Goal: Task Accomplishment & Management: Manage account settings

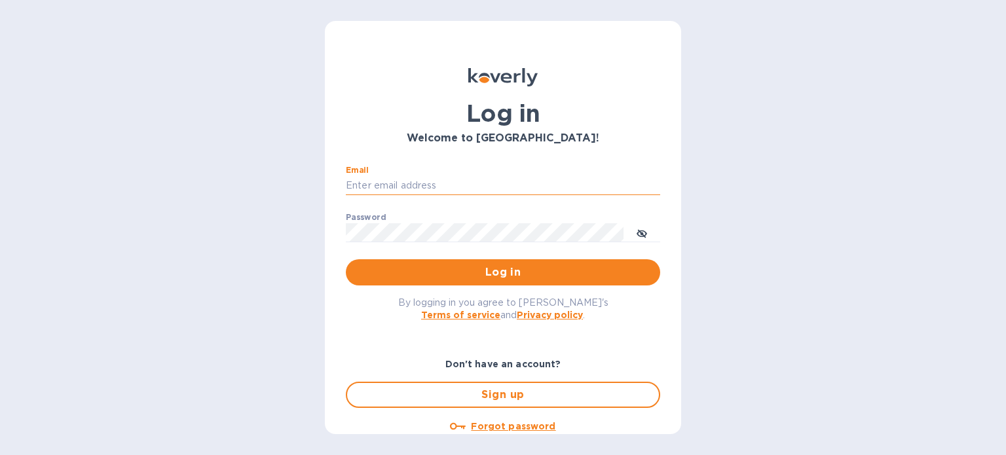
click at [462, 195] on input "Email" at bounding box center [503, 186] width 314 height 20
type input "carolyn@euroweld.com"
click at [346, 259] on button "Log in" at bounding box center [503, 272] width 314 height 26
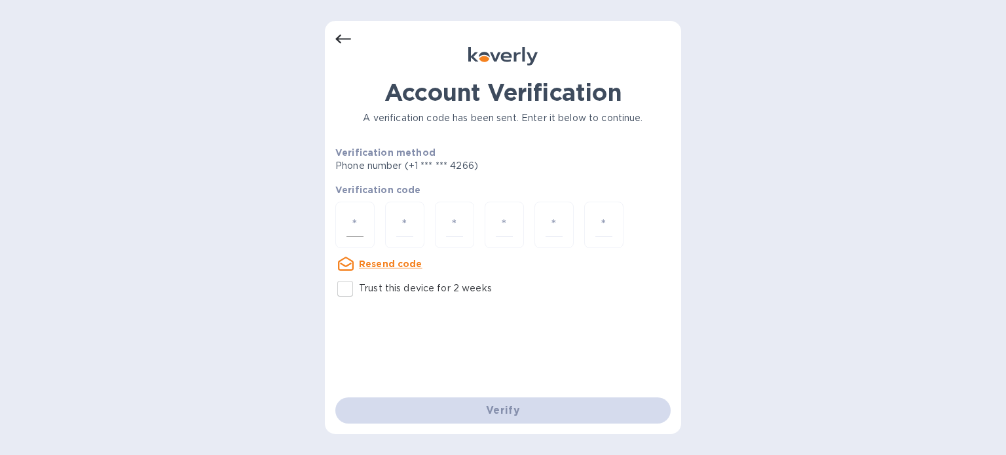
click at [360, 223] on input "number" at bounding box center [355, 225] width 17 height 24
type input "3"
type input "6"
type input "0"
type input "7"
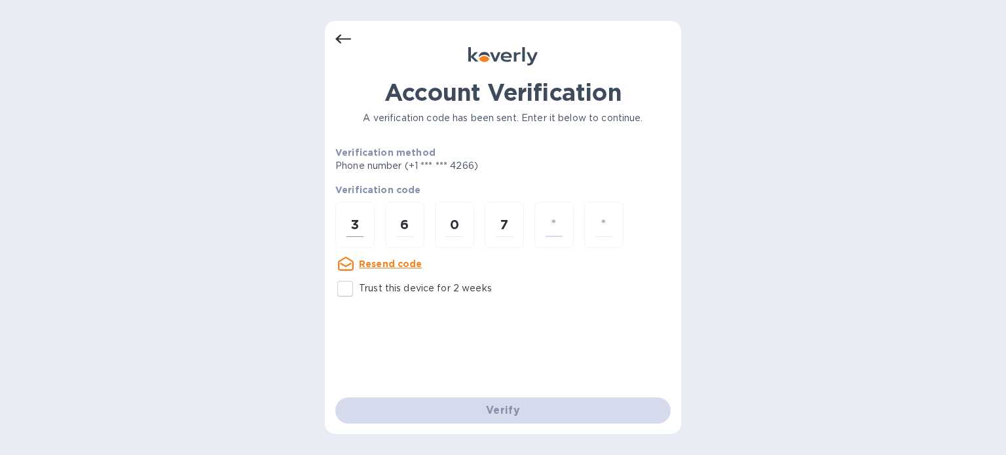
type input "1"
type input "0"
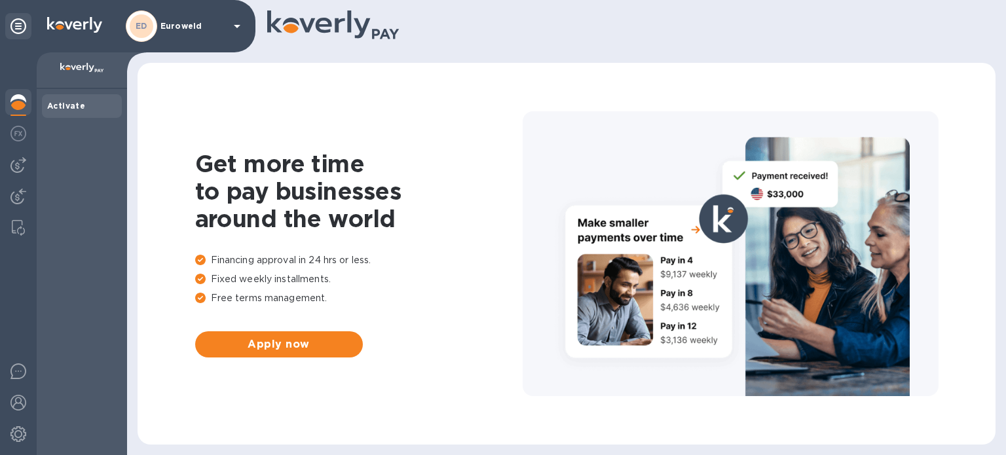
click at [237, 23] on icon at bounding box center [237, 26] width 16 height 16
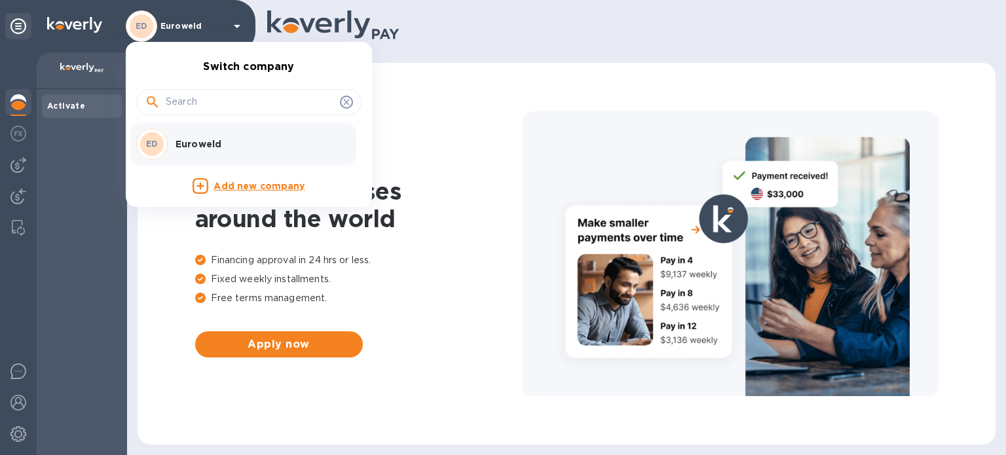
click at [228, 102] on input "text" at bounding box center [250, 102] width 169 height 20
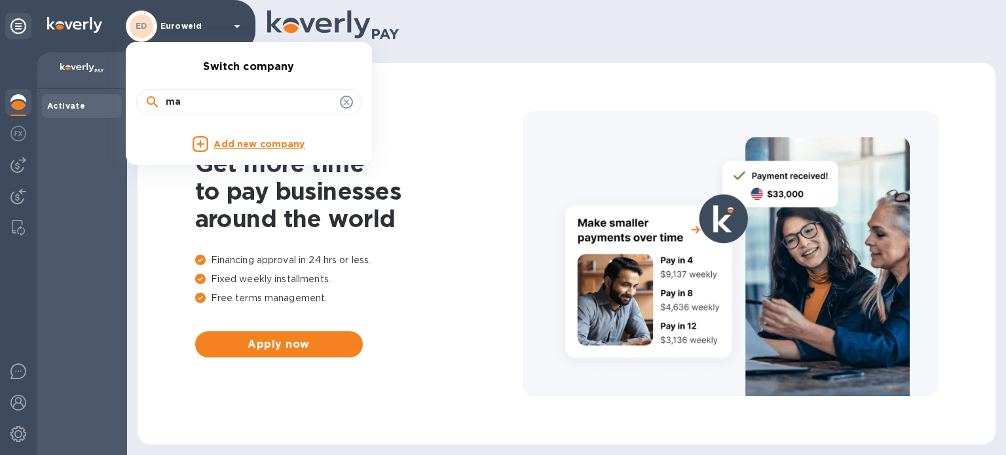
type input "m"
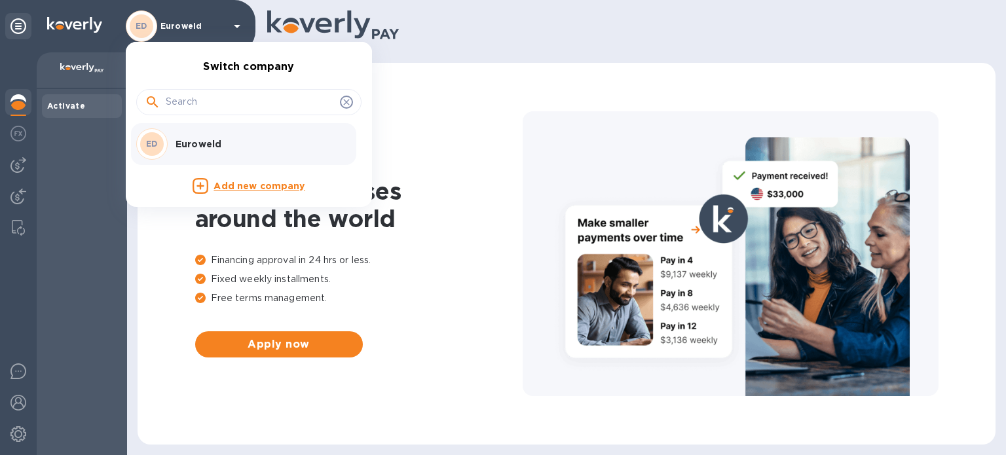
click at [236, 145] on p "Euroweld" at bounding box center [258, 144] width 165 height 13
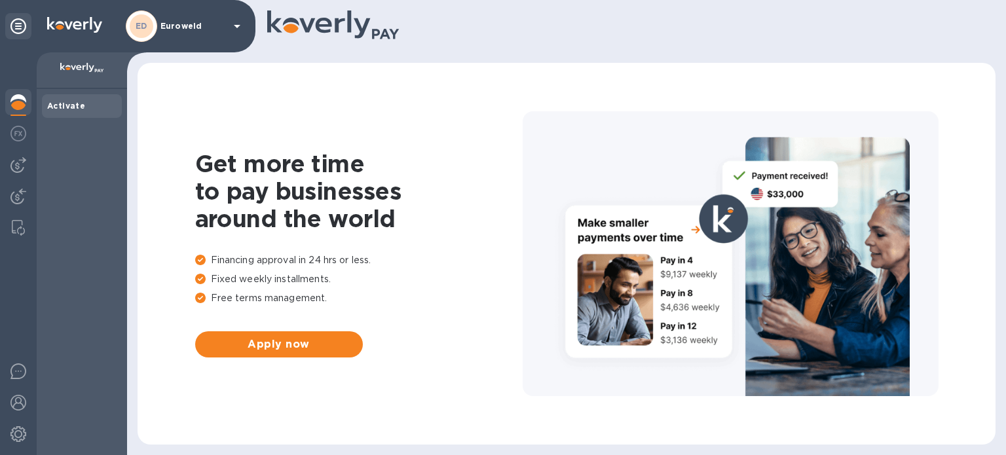
click at [81, 73] on img at bounding box center [82, 68] width 44 height 10
click at [18, 106] on img at bounding box center [18, 102] width 16 height 16
click at [71, 108] on b "Activate" at bounding box center [66, 106] width 38 height 10
click at [987, 307] on div "Get more time to pay businesses around the world Financing approval in 24 hrs o…" at bounding box center [567, 254] width 858 height 382
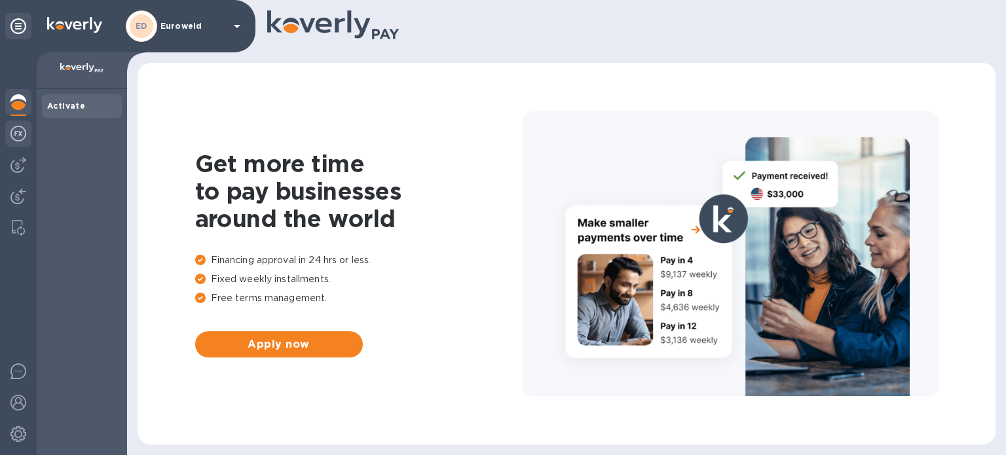
click at [17, 137] on img at bounding box center [18, 134] width 16 height 16
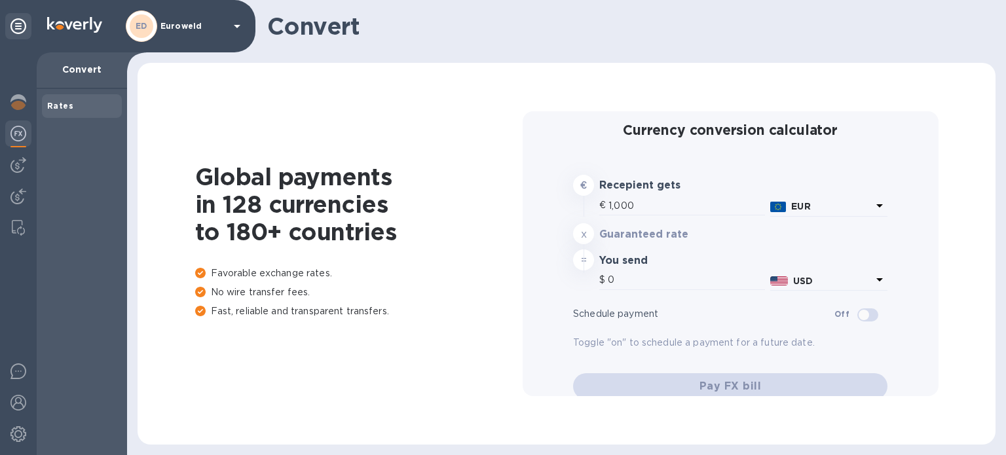
type input "1,174.96"
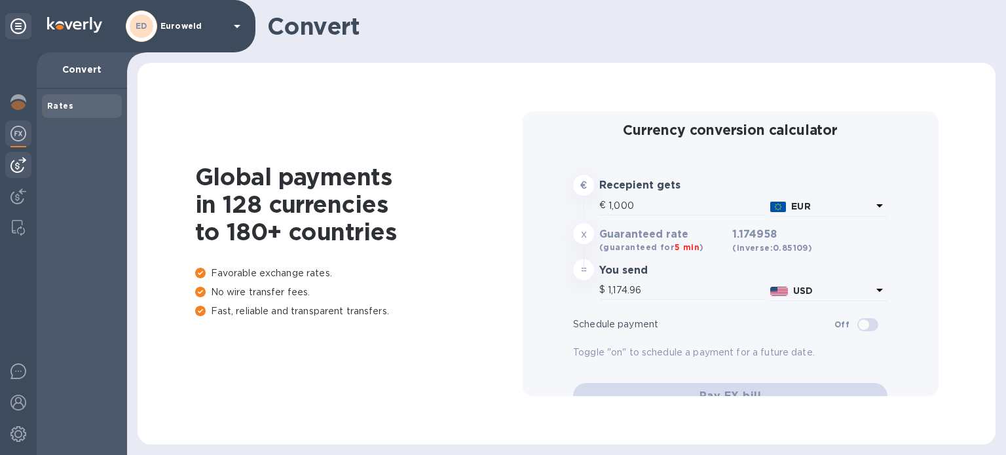
click at [18, 165] on img at bounding box center [18, 165] width 16 height 16
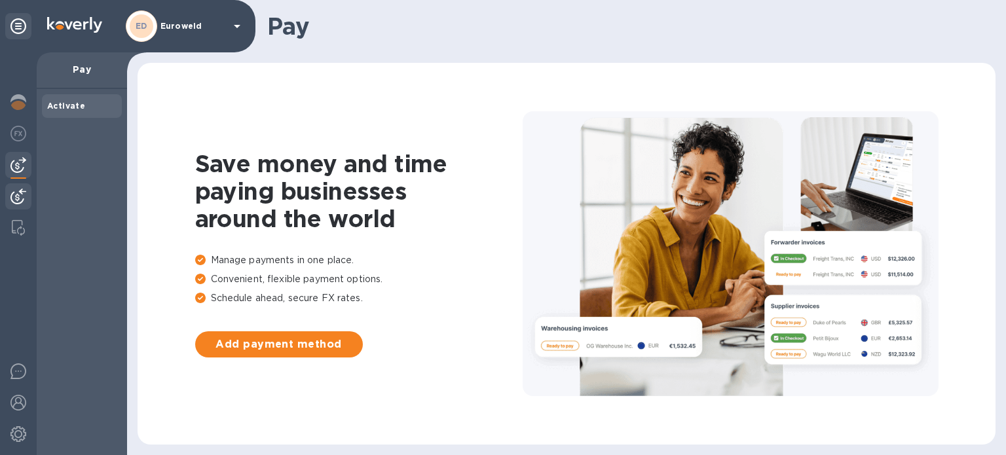
click at [16, 201] on img at bounding box center [18, 197] width 16 height 16
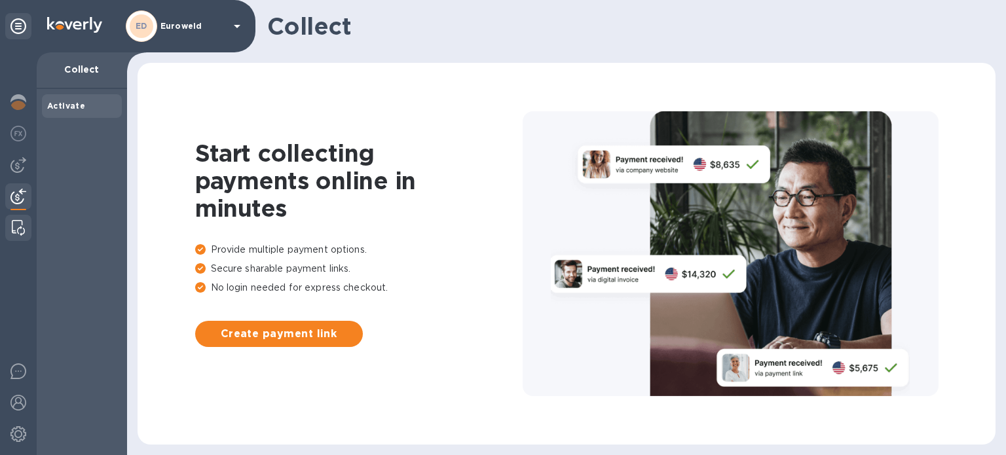
click at [21, 226] on img at bounding box center [18, 228] width 13 height 16
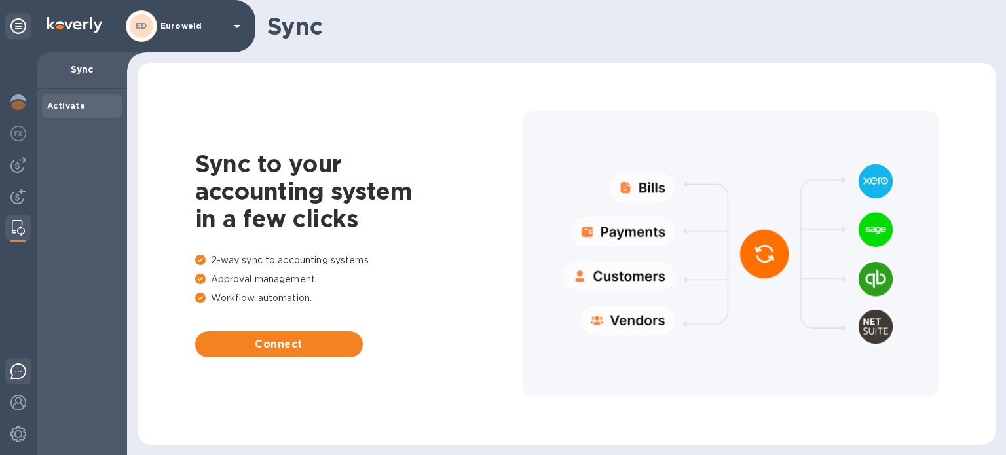
click at [17, 369] on img at bounding box center [18, 372] width 16 height 16
click at [676, 39] on h1 "Sync" at bounding box center [626, 26] width 718 height 28
click at [16, 400] on img at bounding box center [18, 403] width 16 height 16
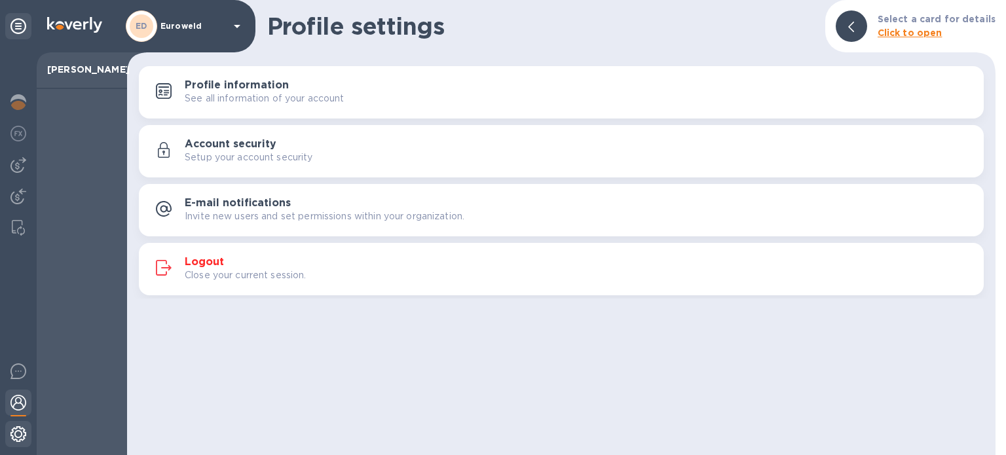
click at [14, 434] on img at bounding box center [18, 434] width 16 height 16
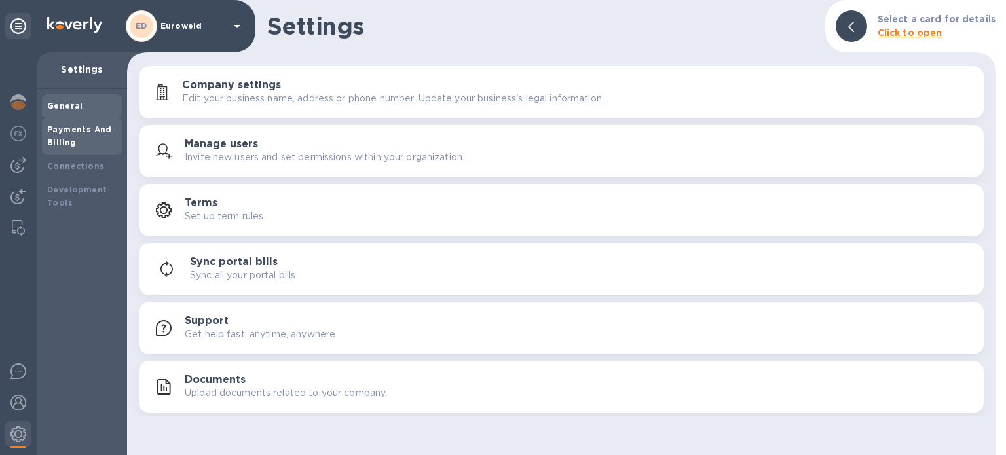
click at [75, 142] on div "Payments And Billing" at bounding box center [81, 136] width 69 height 26
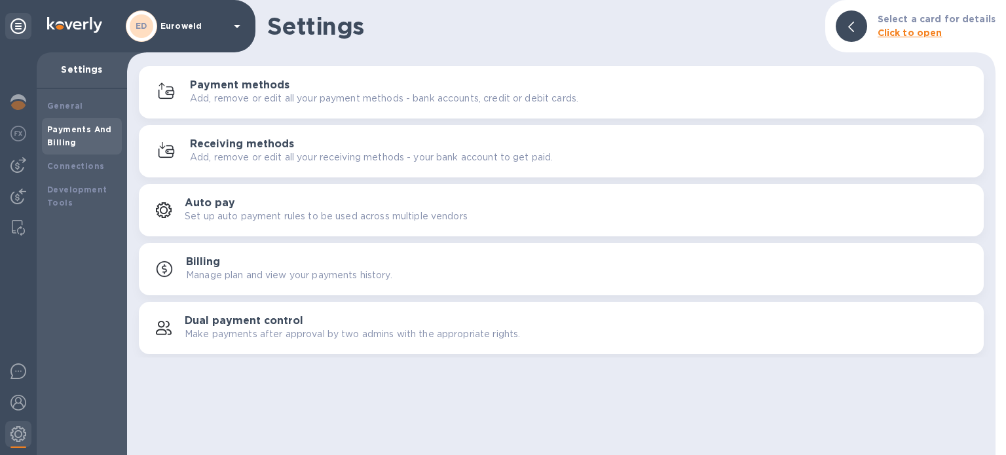
click at [233, 86] on h3 "Payment methods" at bounding box center [240, 85] width 100 height 12
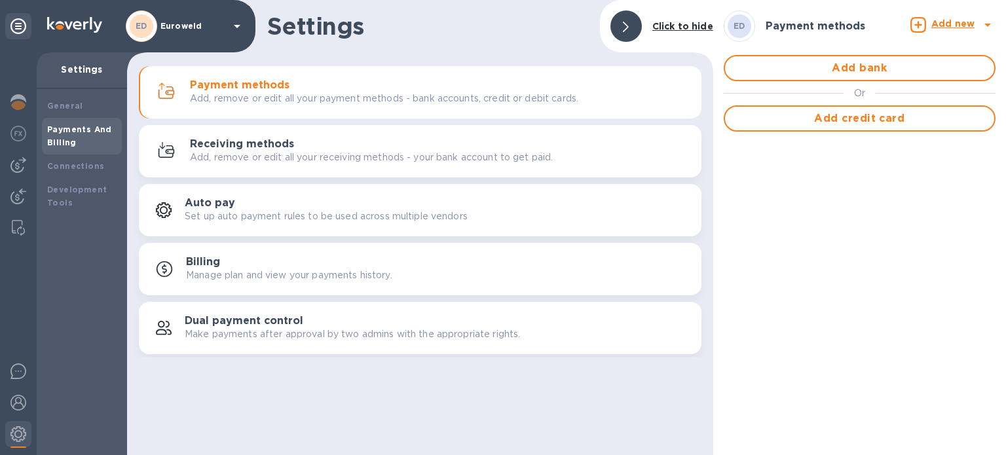
click at [678, 23] on b "Click to hide" at bounding box center [682, 26] width 61 height 10
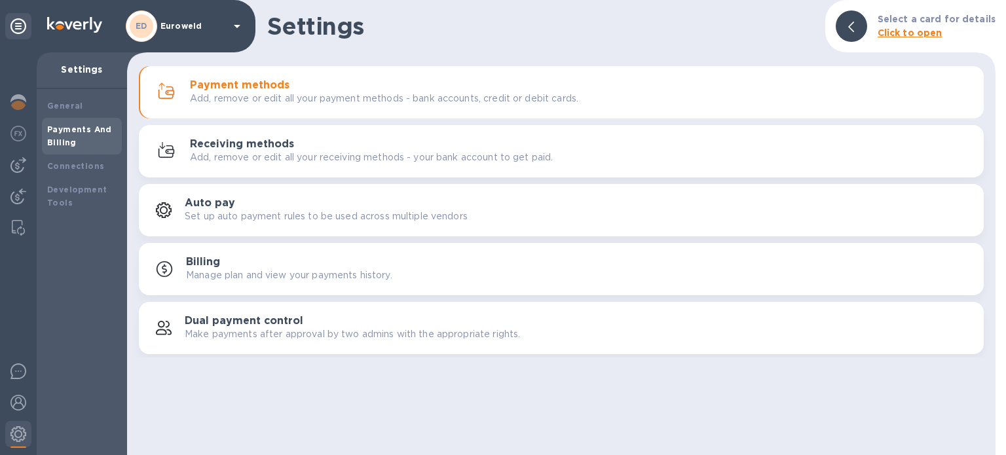
click at [145, 28] on b "ED" at bounding box center [142, 26] width 12 height 10
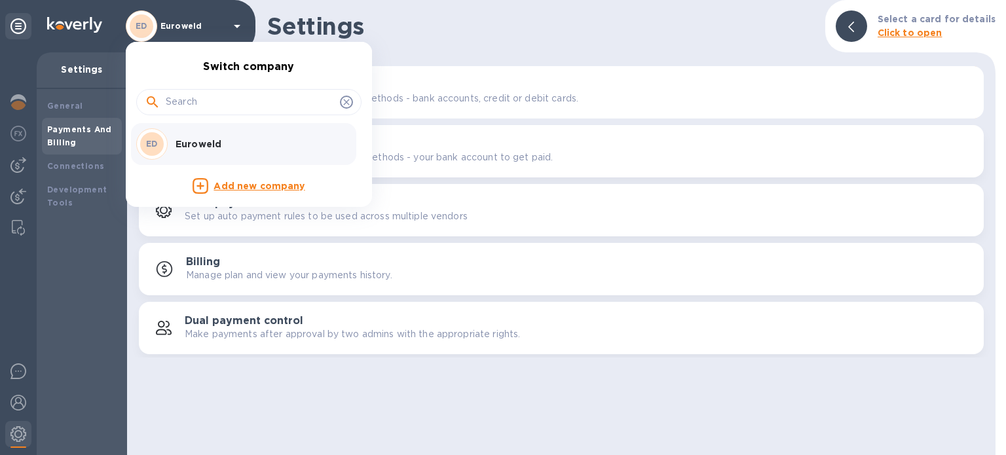
click at [79, 67] on div at bounding box center [503, 227] width 1006 height 455
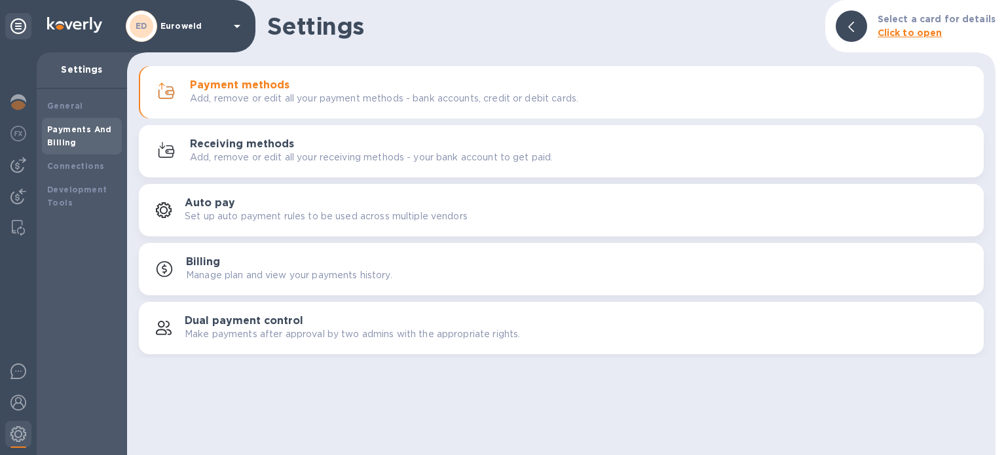
click at [79, 67] on p "Settings" at bounding box center [81, 69] width 69 height 13
click at [18, 28] on icon at bounding box center [18, 26] width 16 height 16
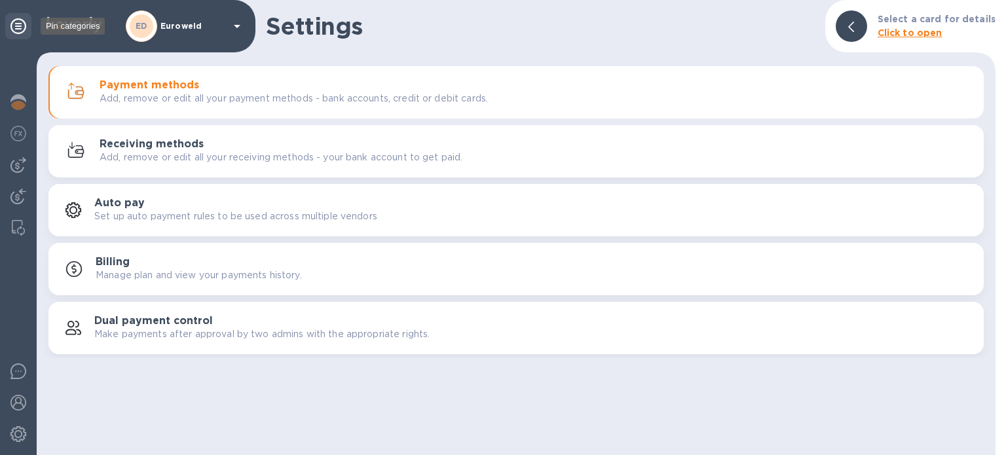
click at [18, 28] on icon at bounding box center [18, 26] width 16 height 16
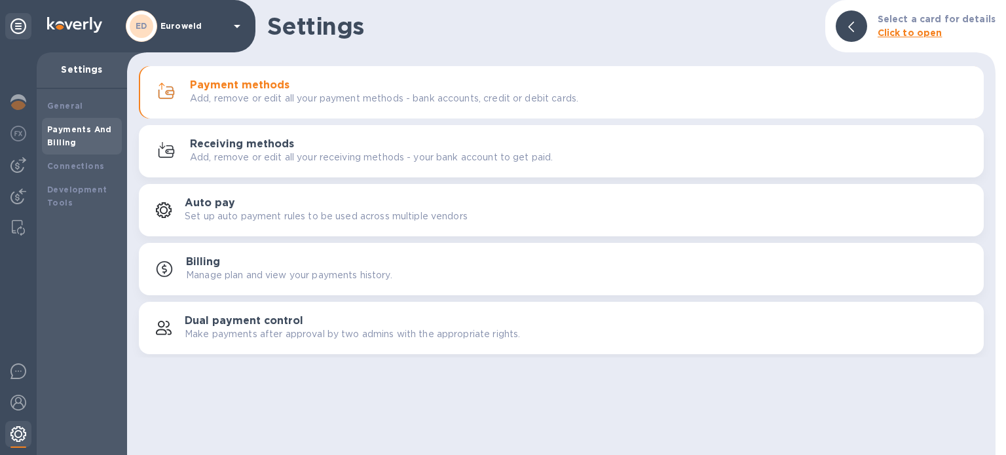
click at [23, 440] on img at bounding box center [18, 434] width 16 height 16
click at [923, 34] on b "Click to open" at bounding box center [910, 33] width 65 height 10
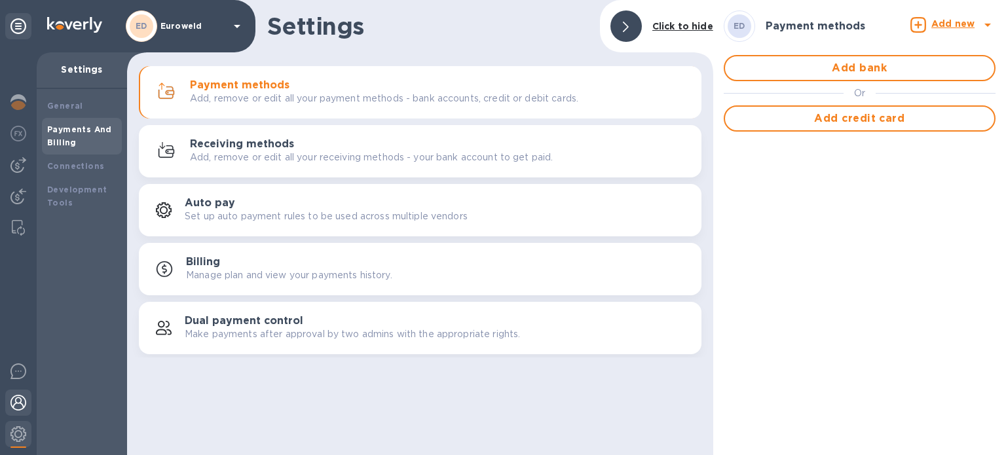
click at [18, 404] on img at bounding box center [18, 403] width 16 height 16
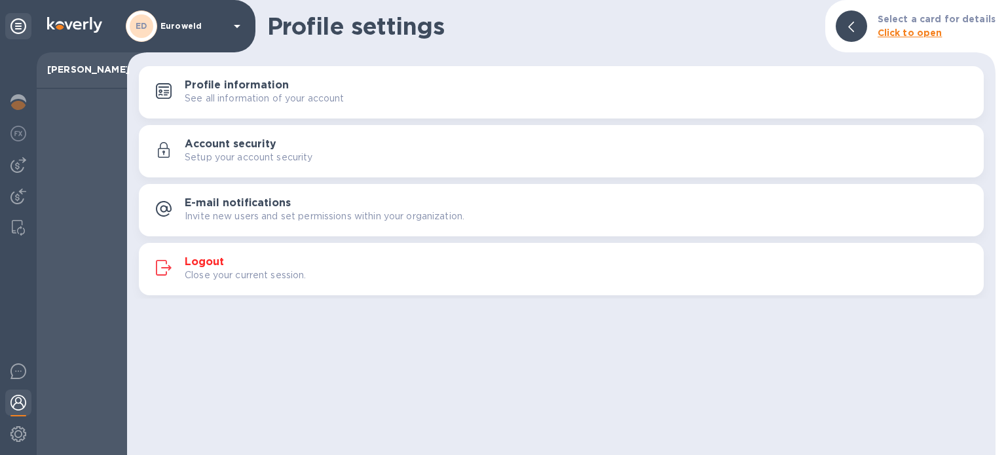
click at [254, 276] on p "Close your current session." at bounding box center [246, 276] width 122 height 14
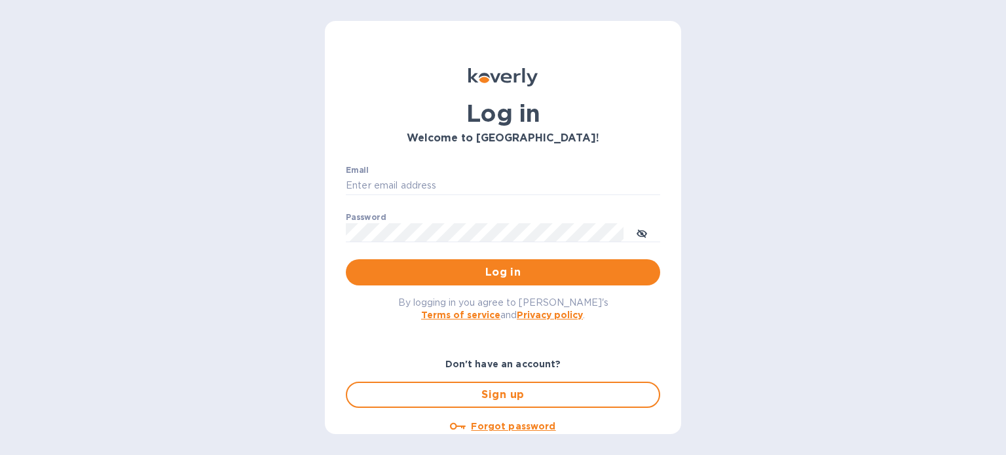
type input "carolyn@euroweld.com"
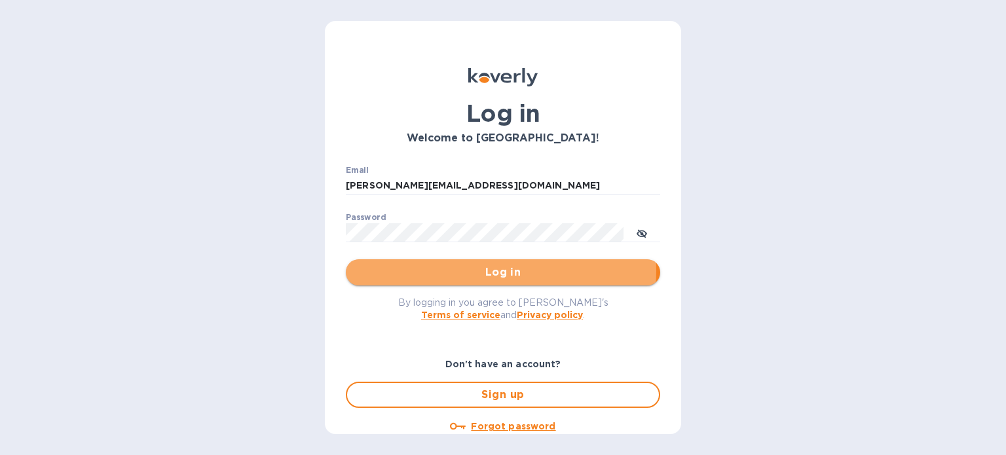
click at [498, 271] on span "Log in" at bounding box center [502, 273] width 293 height 16
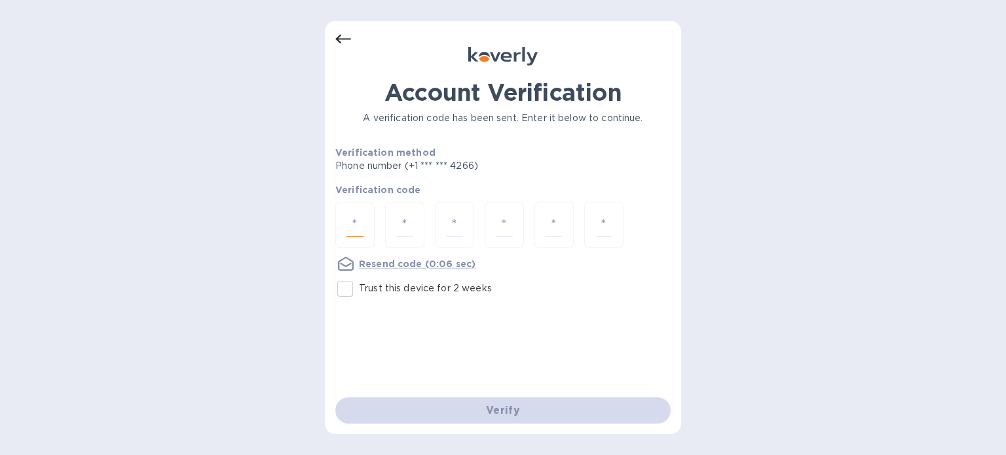
click at [359, 223] on input "number" at bounding box center [355, 225] width 17 height 24
type input "4"
type input "5"
type input "8"
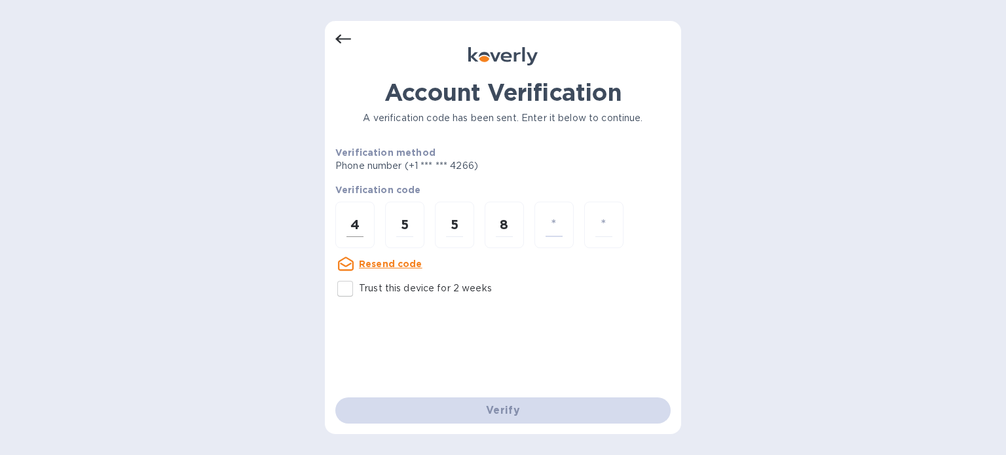
type input "7"
type input "9"
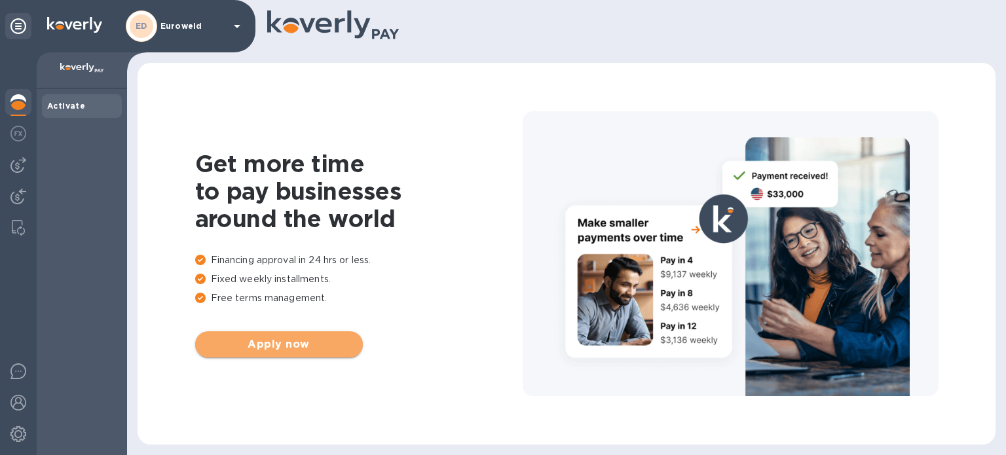
click at [294, 345] on span "Apply now" at bounding box center [279, 345] width 147 height 16
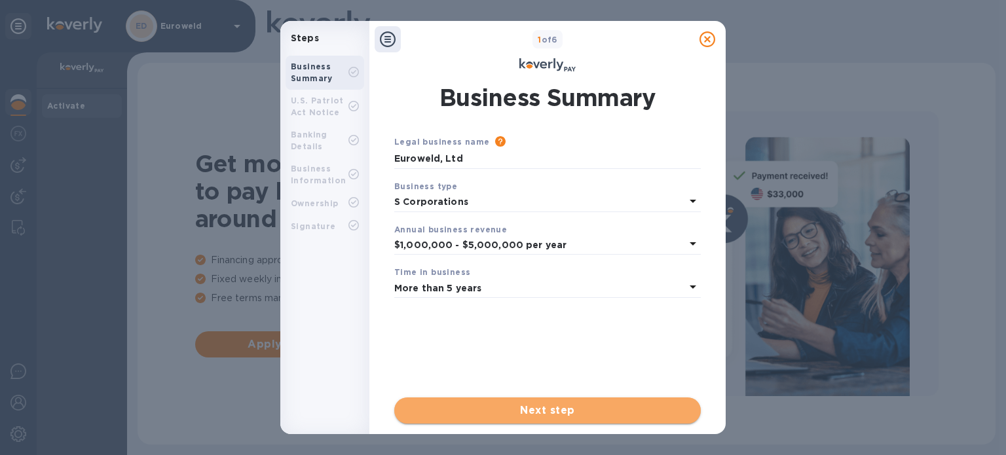
click at [548, 408] on span "Next step" at bounding box center [548, 411] width 286 height 16
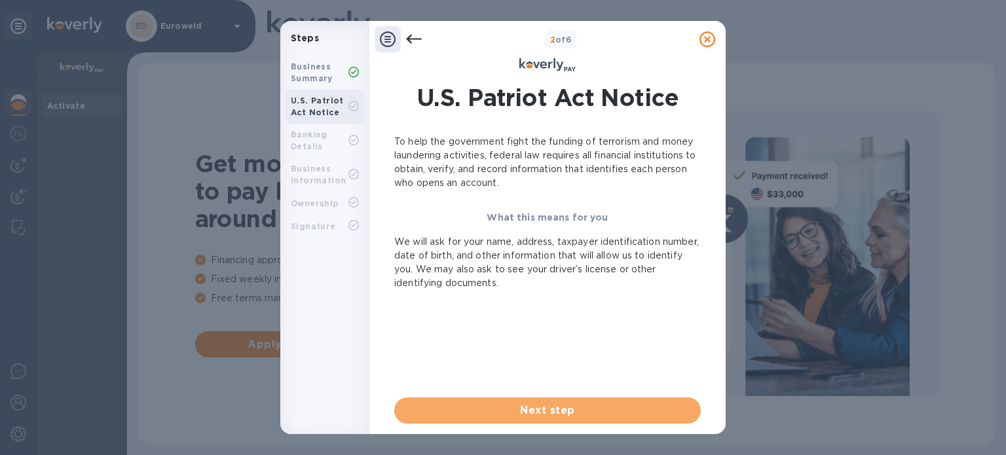
click at [548, 408] on span "Next step" at bounding box center [548, 411] width 286 height 16
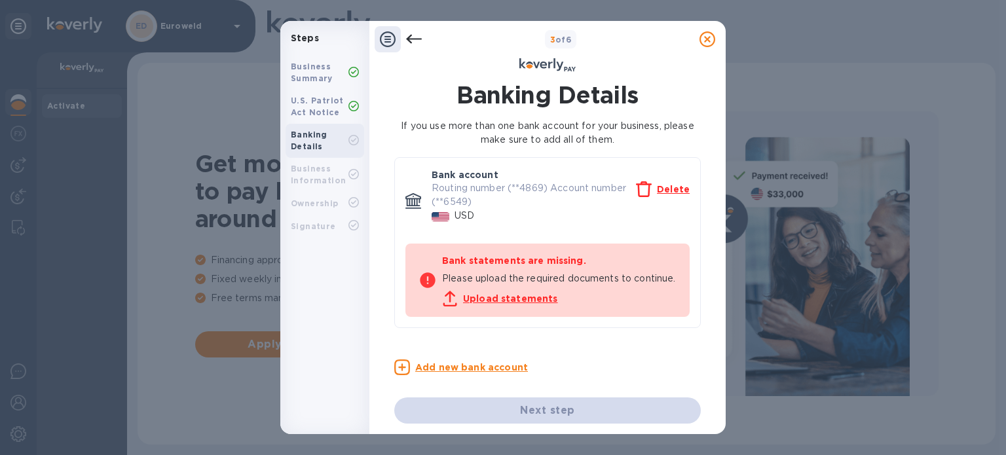
click at [544, 416] on div "Next step" at bounding box center [547, 411] width 307 height 26
click at [540, 410] on div "Next step" at bounding box center [547, 411] width 307 height 26
click at [552, 411] on div "Next step" at bounding box center [547, 411] width 307 height 26
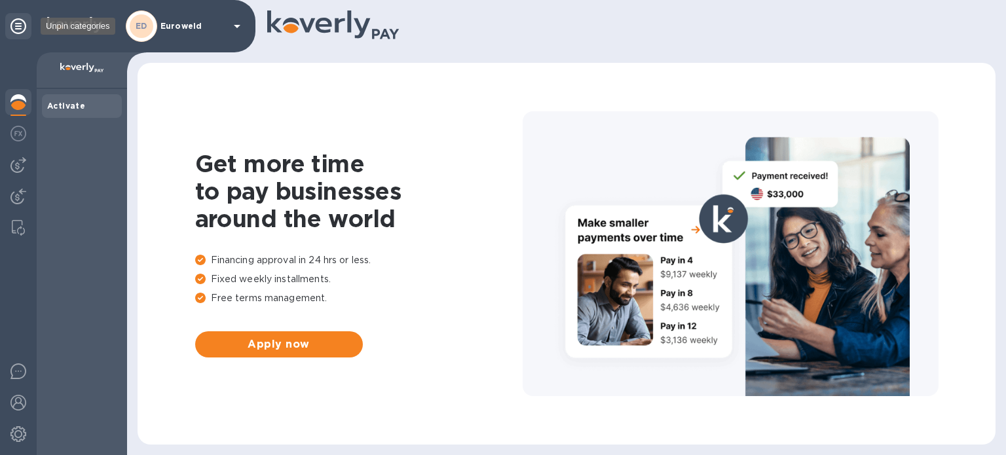
click at [20, 25] on icon at bounding box center [18, 26] width 16 height 16
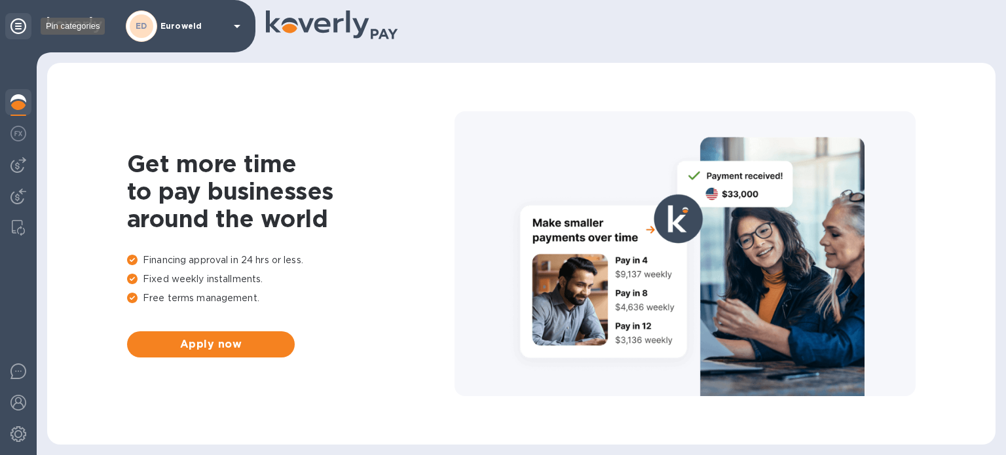
click at [20, 25] on icon at bounding box center [18, 26] width 16 height 16
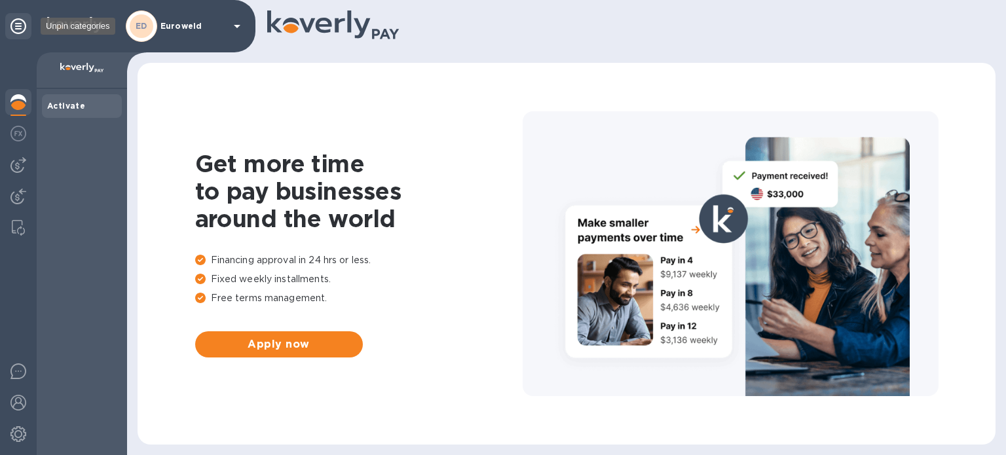
click at [20, 25] on icon at bounding box center [18, 26] width 16 height 16
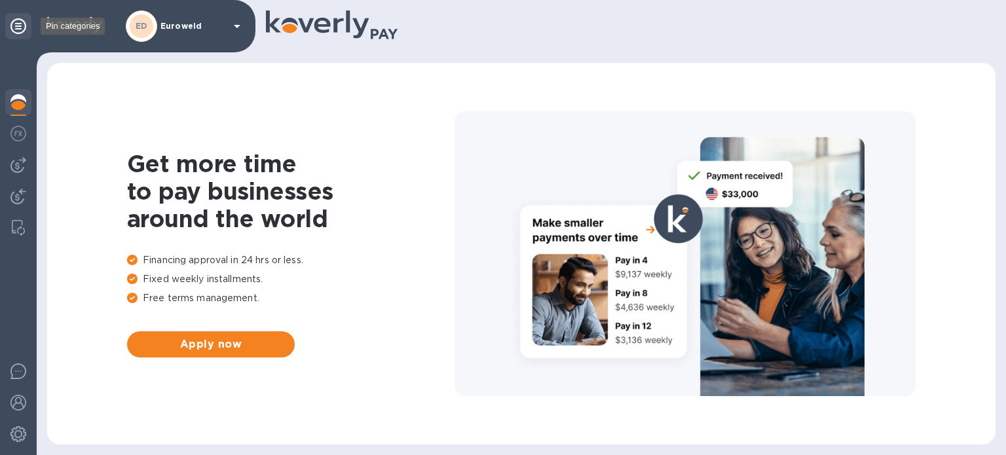
click at [20, 25] on icon at bounding box center [18, 26] width 16 height 16
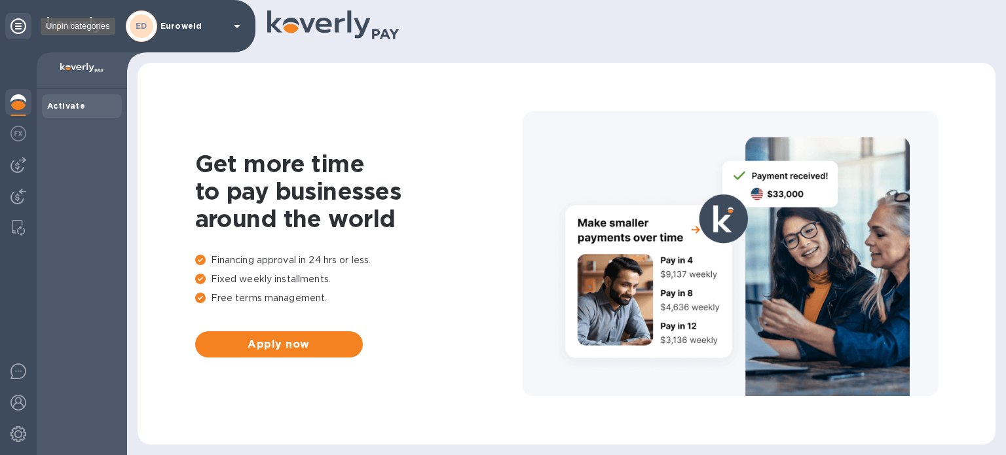
click at [20, 25] on icon at bounding box center [18, 26] width 16 height 16
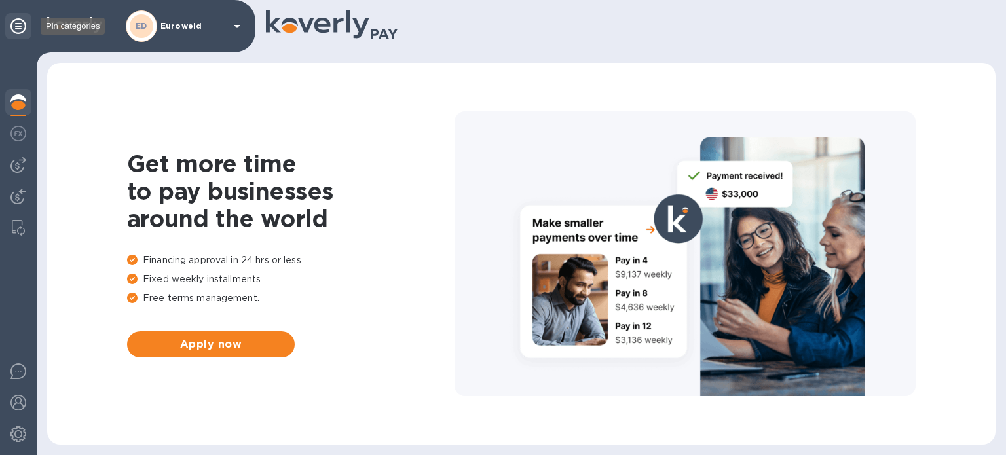
click at [20, 25] on icon at bounding box center [18, 26] width 16 height 16
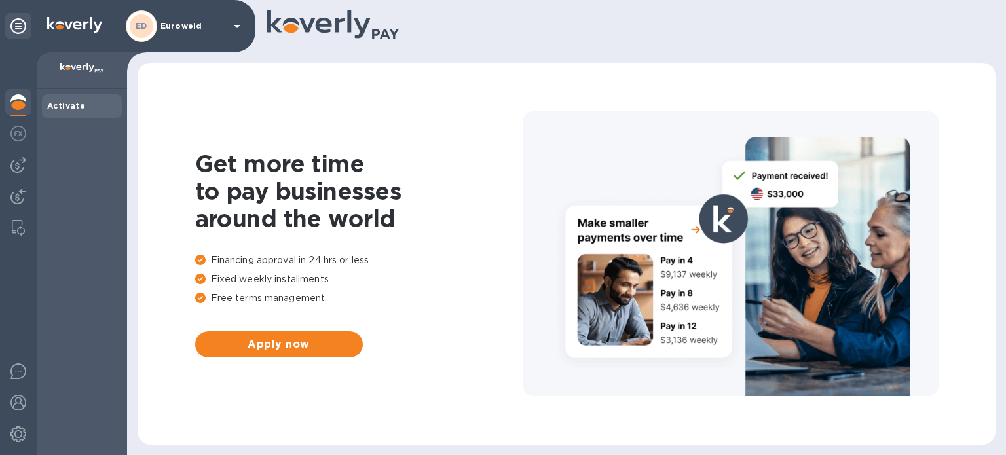
click at [89, 29] on img at bounding box center [74, 25] width 55 height 16
click at [240, 24] on icon at bounding box center [237, 26] width 16 height 16
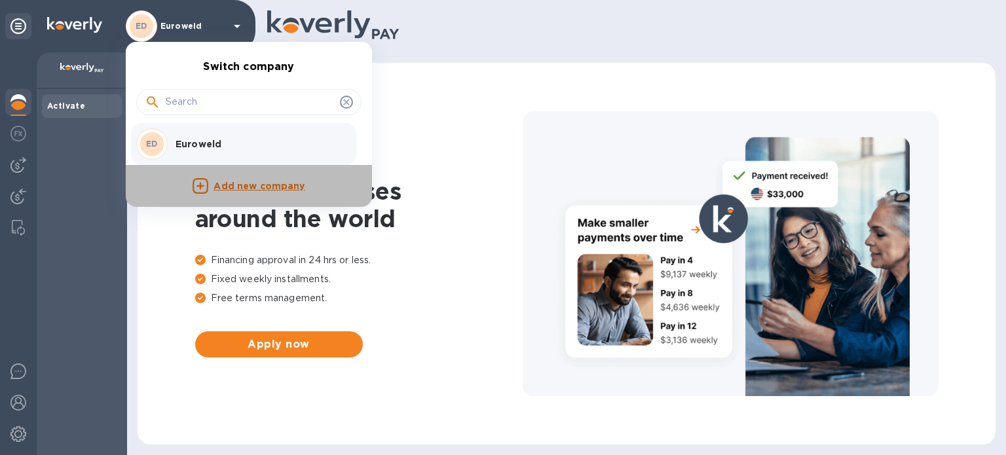
click at [267, 185] on p "Add new company" at bounding box center [259, 186] width 91 height 14
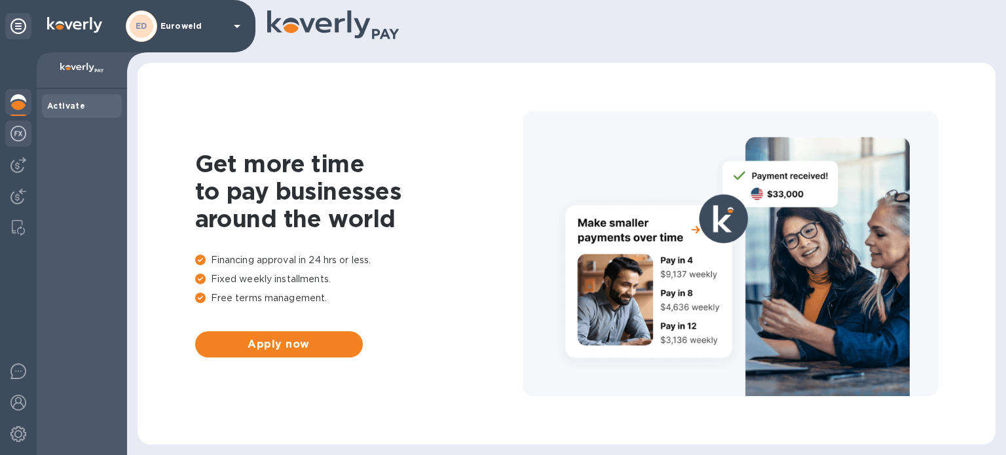
click at [18, 136] on img at bounding box center [18, 134] width 16 height 16
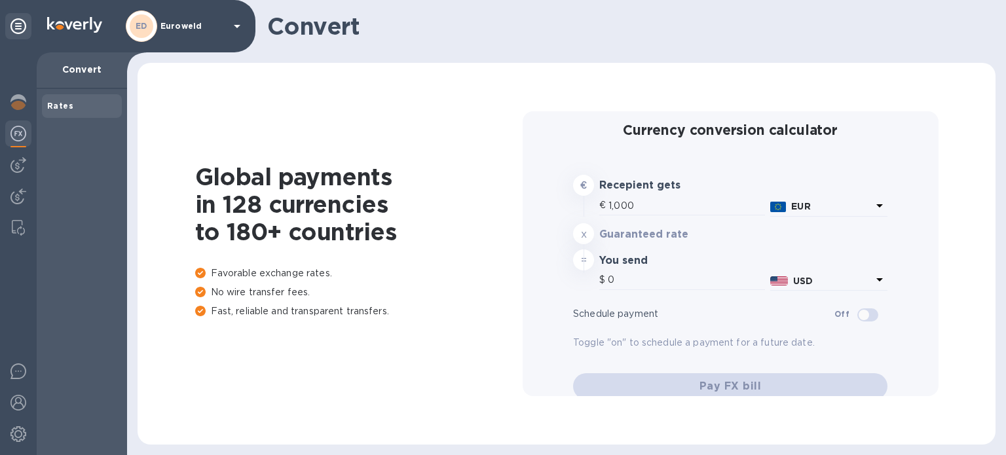
type input "1,174.96"
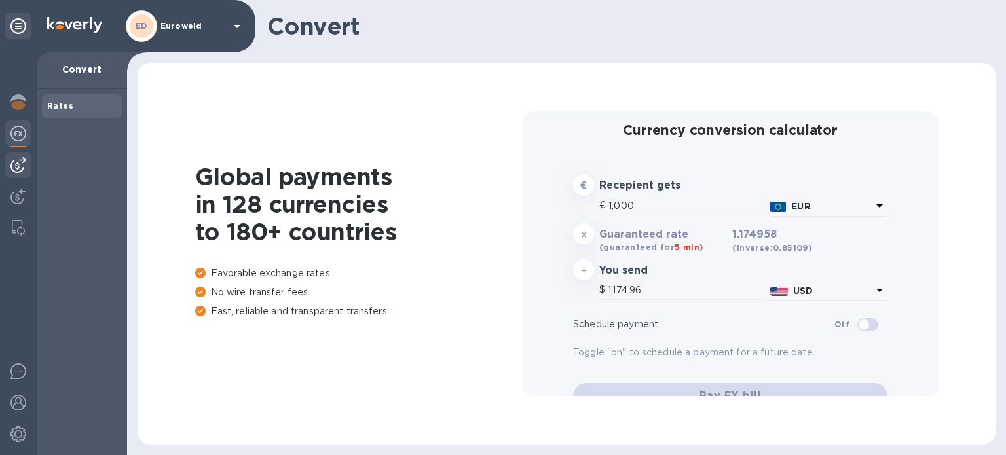
click at [19, 164] on img at bounding box center [18, 165] width 16 height 16
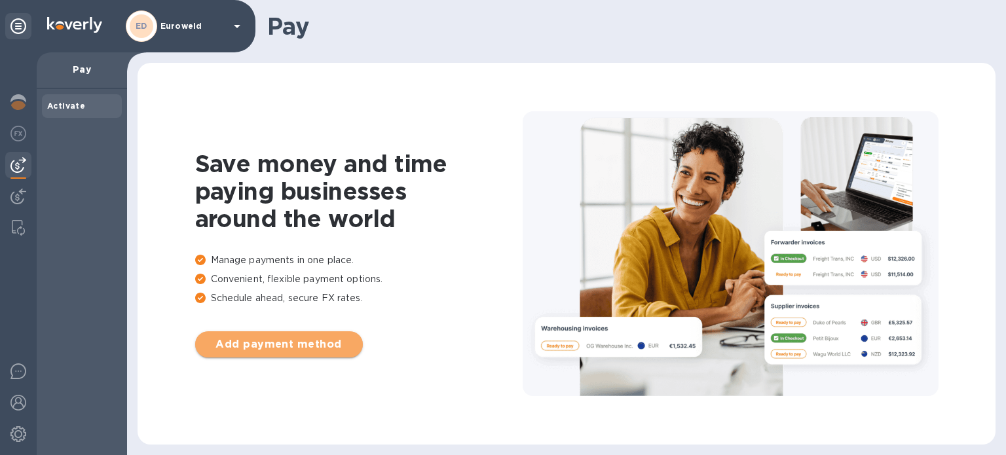
click at [263, 342] on span "Add payment method" at bounding box center [279, 345] width 147 height 16
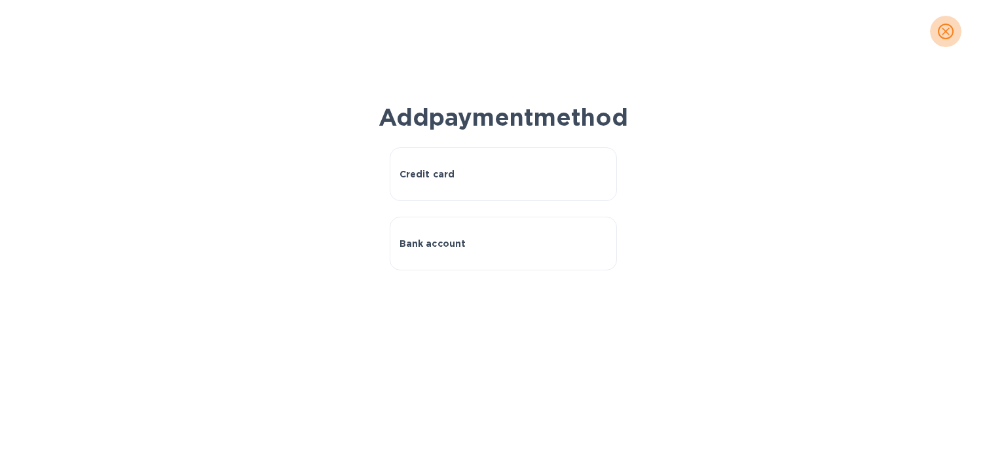
click at [947, 29] on icon "close" at bounding box center [946, 32] width 8 height 8
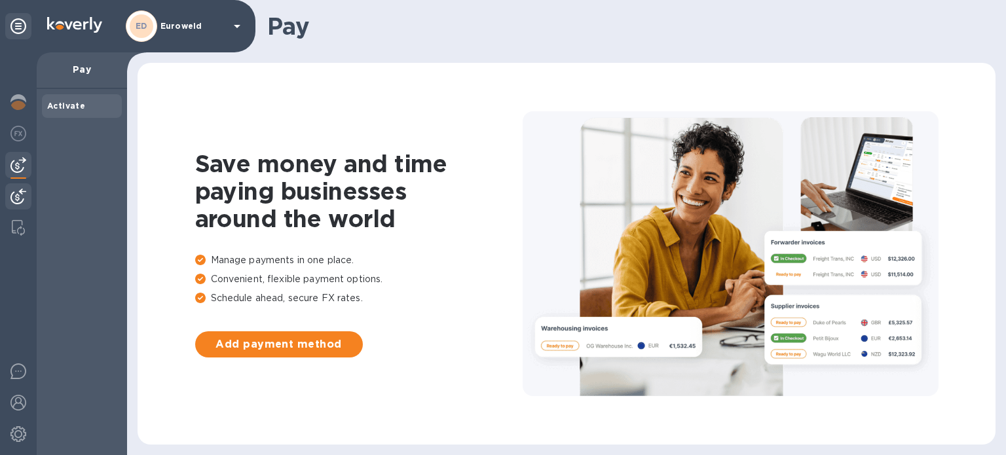
click at [16, 196] on img at bounding box center [18, 197] width 16 height 16
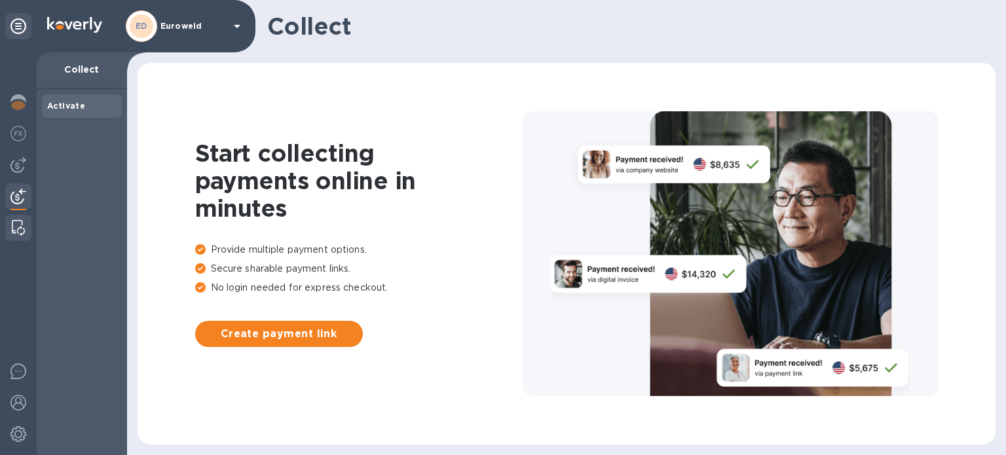
click at [22, 221] on img at bounding box center [18, 228] width 13 height 16
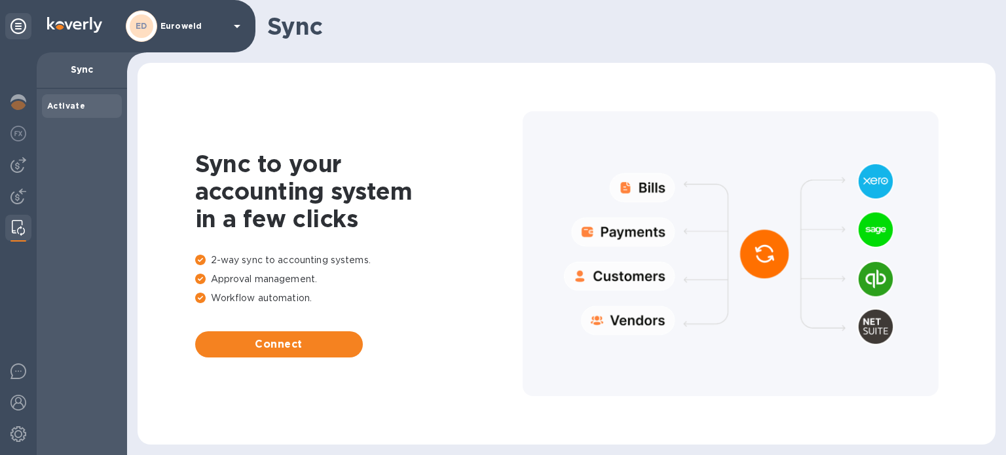
click at [645, 186] on div at bounding box center [731, 253] width 416 height 284
click at [269, 347] on span "Connect" at bounding box center [279, 345] width 147 height 16
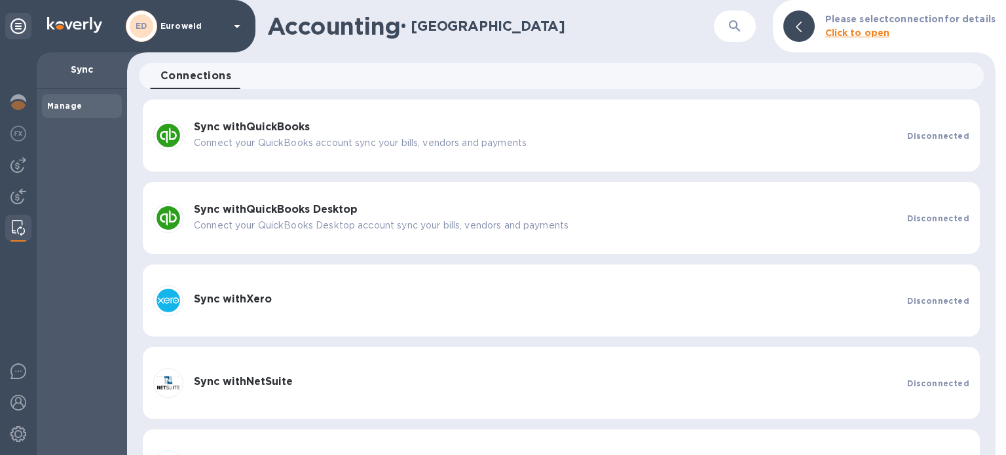
click at [802, 26] on icon at bounding box center [799, 27] width 6 height 10
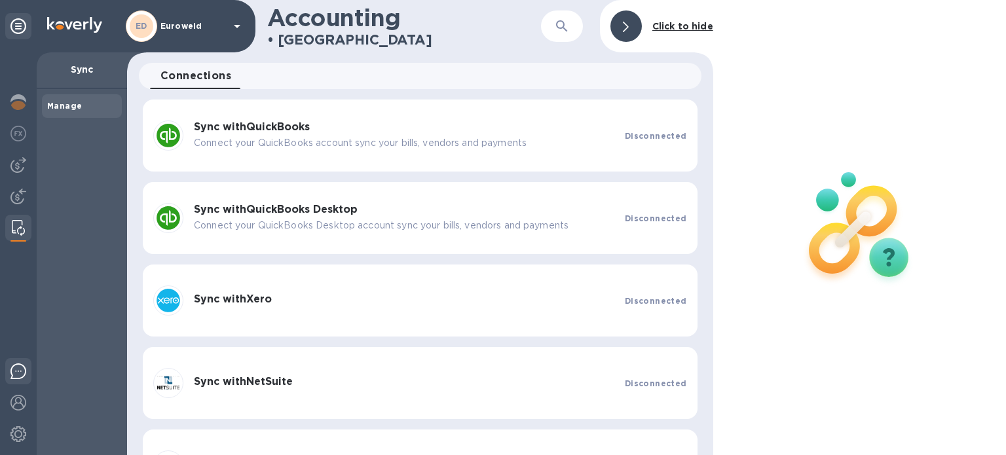
click at [17, 371] on img at bounding box center [18, 372] width 16 height 16
click at [71, 26] on img at bounding box center [74, 25] width 55 height 16
click at [26, 103] on div at bounding box center [18, 103] width 26 height 29
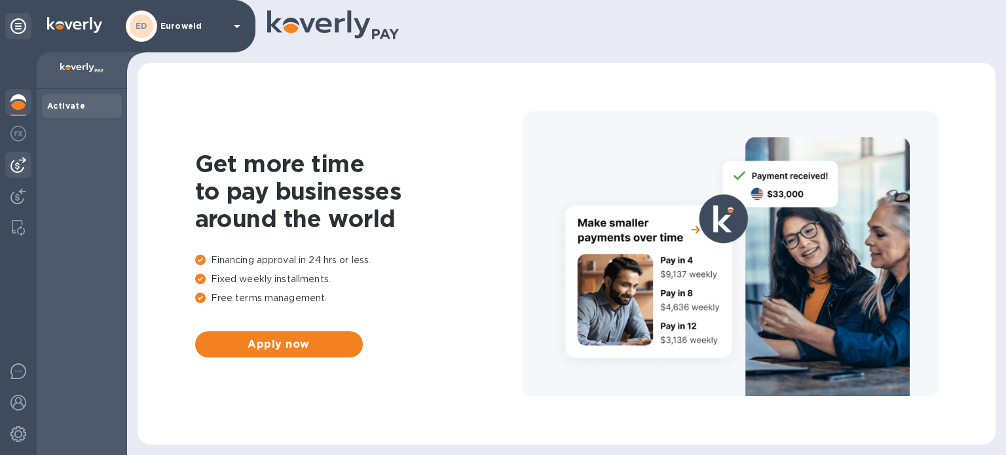
click at [16, 165] on img at bounding box center [18, 165] width 16 height 16
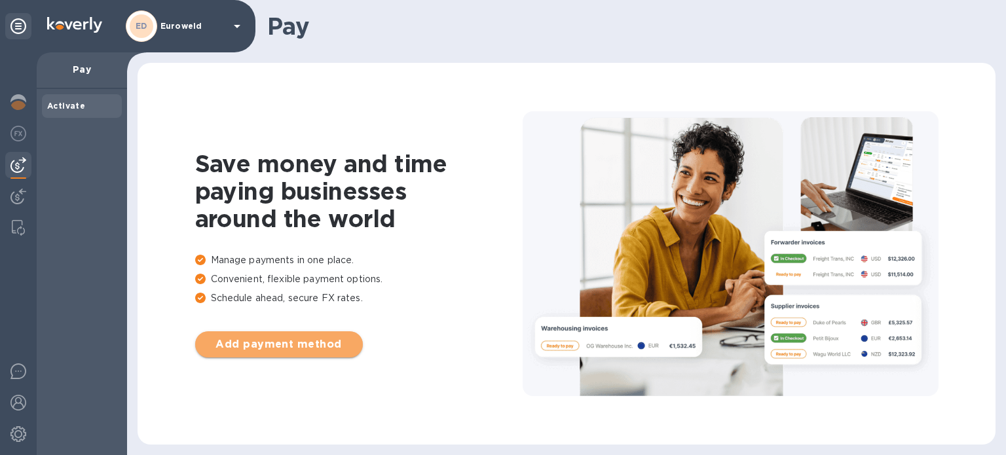
click at [271, 347] on span "Add payment method" at bounding box center [279, 345] width 147 height 16
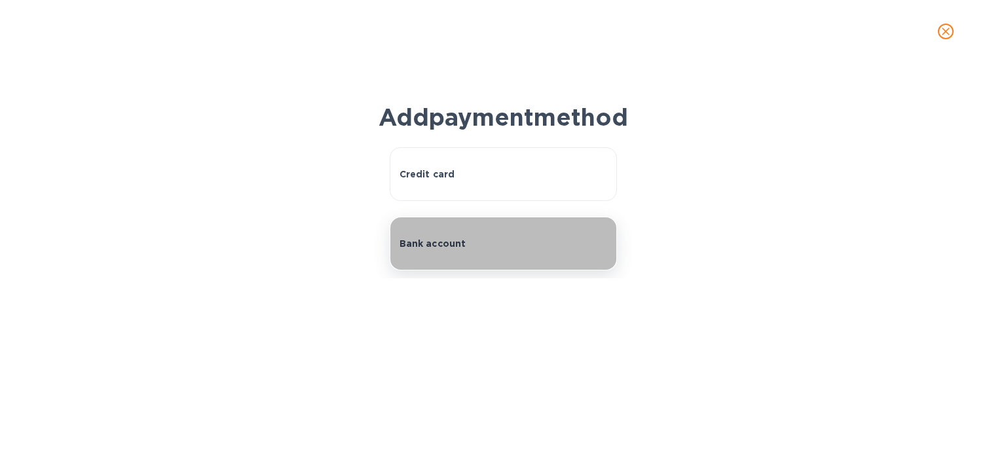
click at [440, 250] on p "Bank account" at bounding box center [433, 243] width 67 height 13
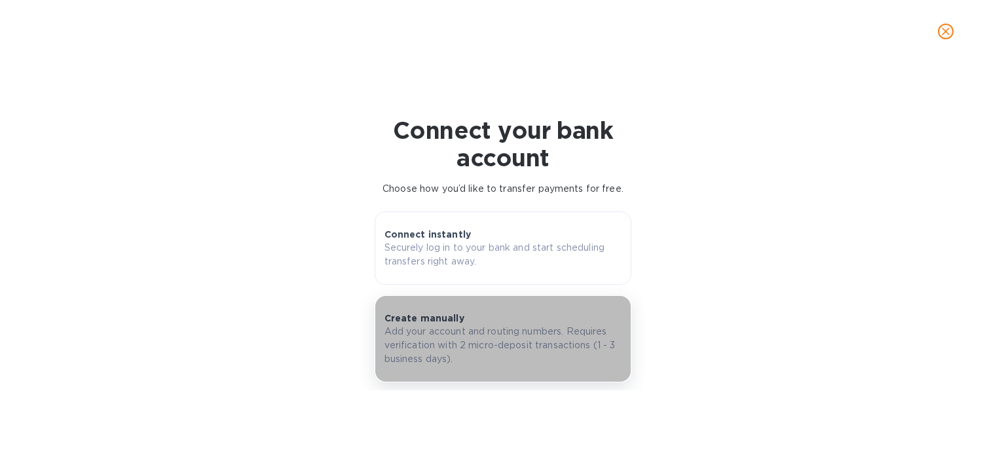
click at [448, 343] on p "Add your account and routing numbers. Requires verification with 2 micro-deposi…" at bounding box center [504, 345] width 238 height 41
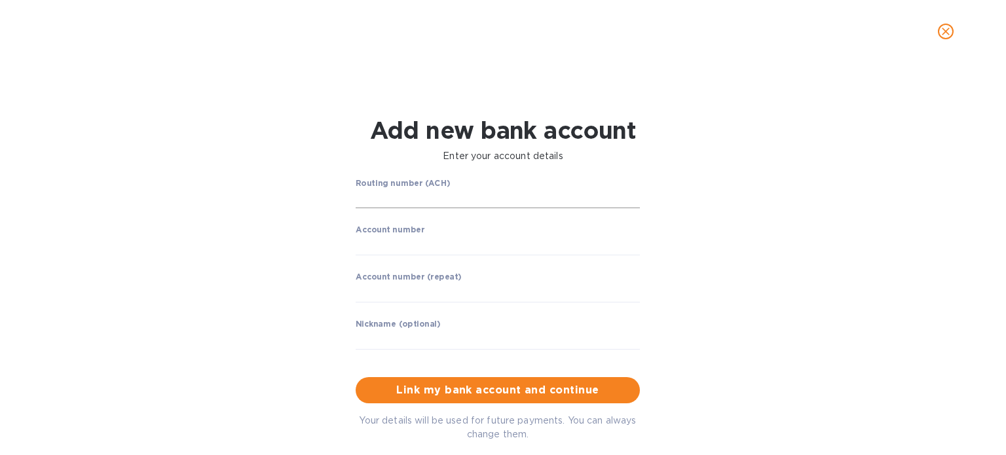
click at [417, 201] on input "string" at bounding box center [498, 199] width 284 height 20
type input "05304869"
click at [408, 241] on input "string" at bounding box center [498, 246] width 284 height 20
type input "535006549"
click at [466, 275] on div "Account number (repeat) ​" at bounding box center [498, 296] width 284 height 47
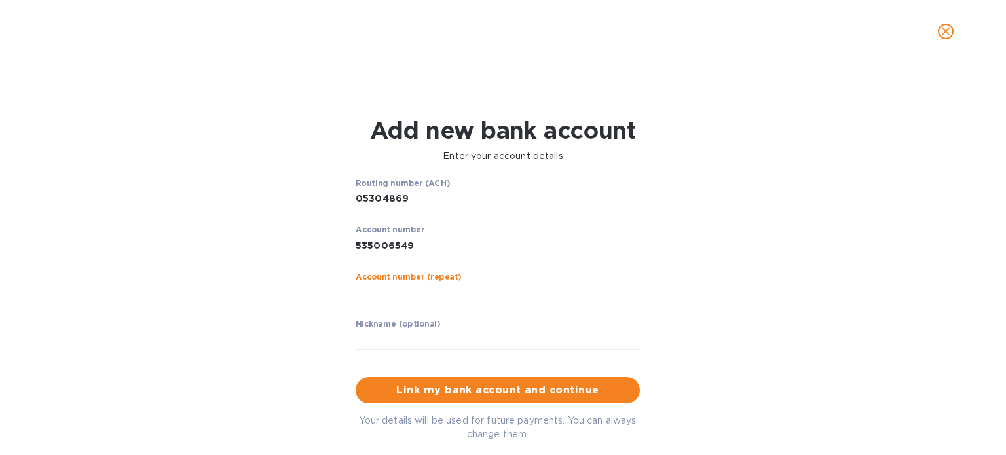
click at [423, 295] on input "string" at bounding box center [498, 293] width 284 height 20
type input "535006549"
click at [420, 339] on input "text" at bounding box center [498, 340] width 284 height 20
click at [420, 338] on input "text" at bounding box center [498, 340] width 284 height 20
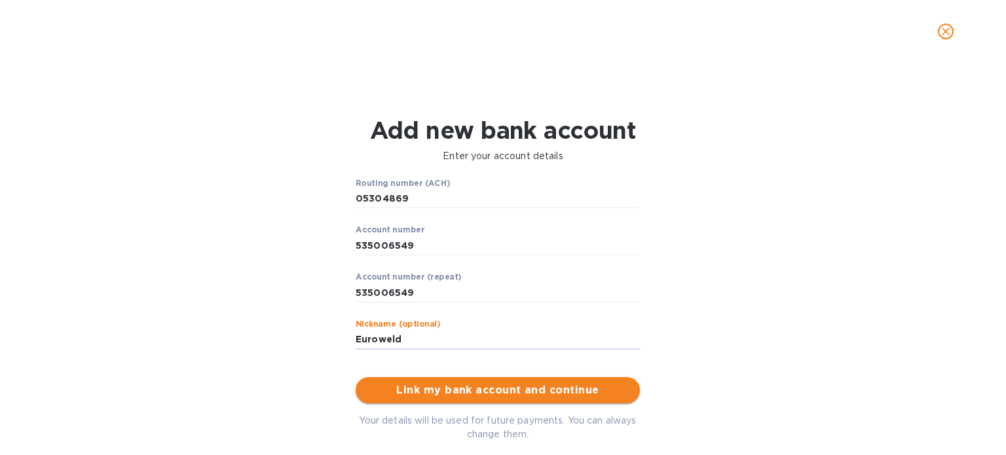
type input "Euroweld"
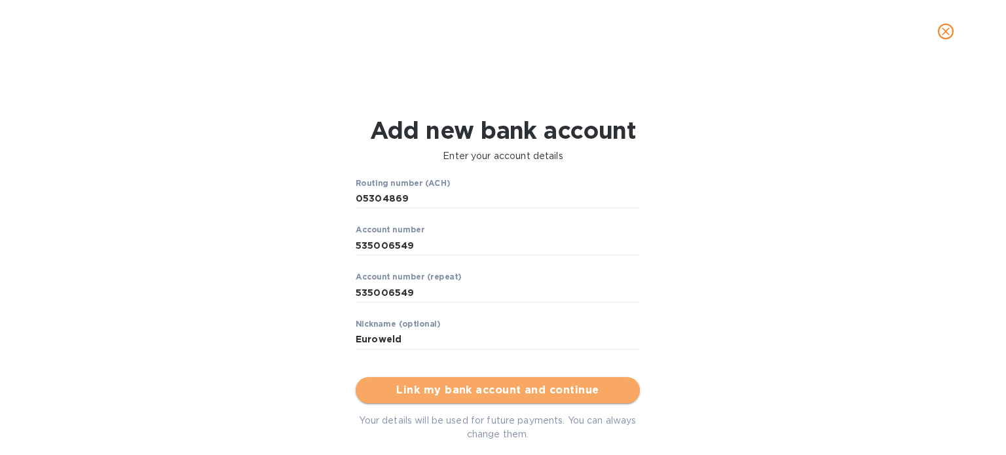
click at [516, 398] on span "Link my bank account and continue" at bounding box center [497, 391] width 263 height 16
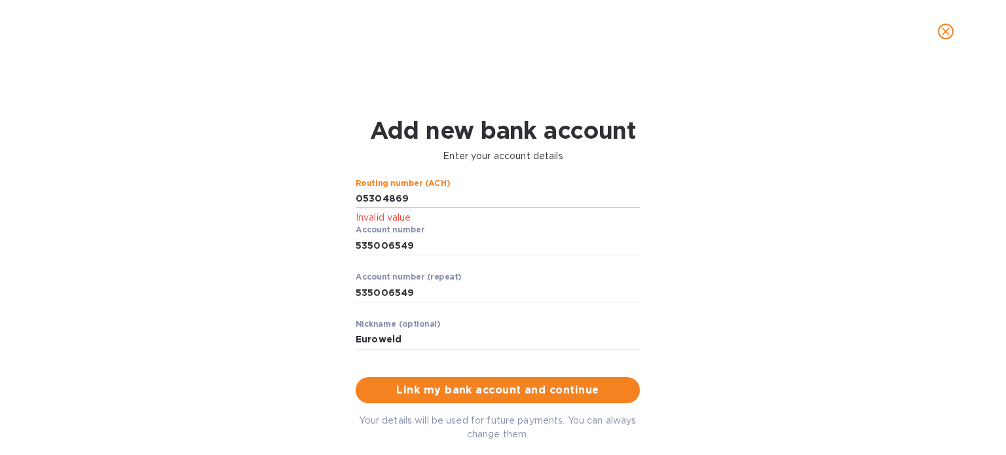
click at [414, 197] on input "string" at bounding box center [498, 199] width 284 height 20
click at [369, 196] on input "string" at bounding box center [498, 199] width 284 height 20
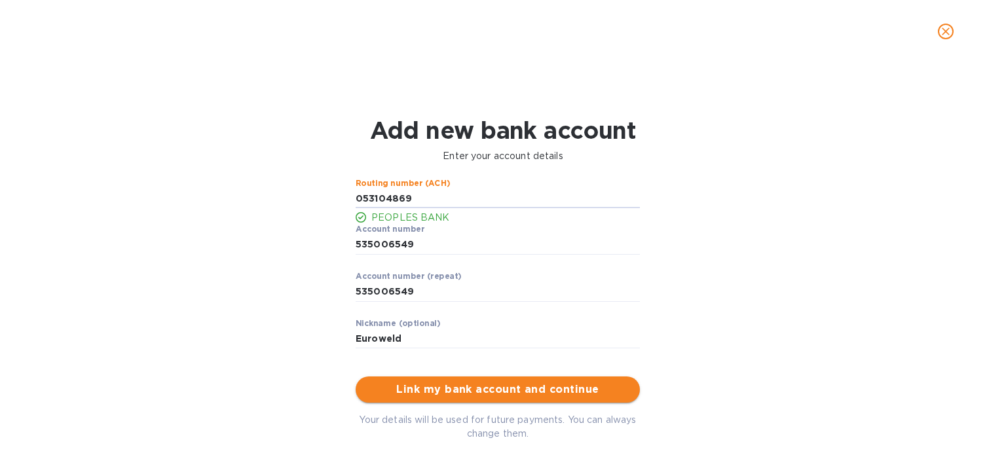
type input "053104869"
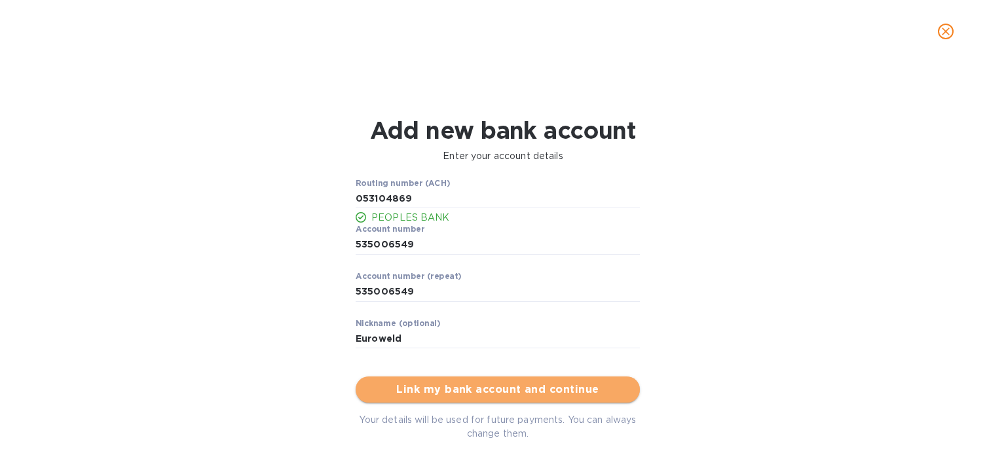
click at [466, 388] on span "Link my bank account and continue" at bounding box center [497, 390] width 263 height 16
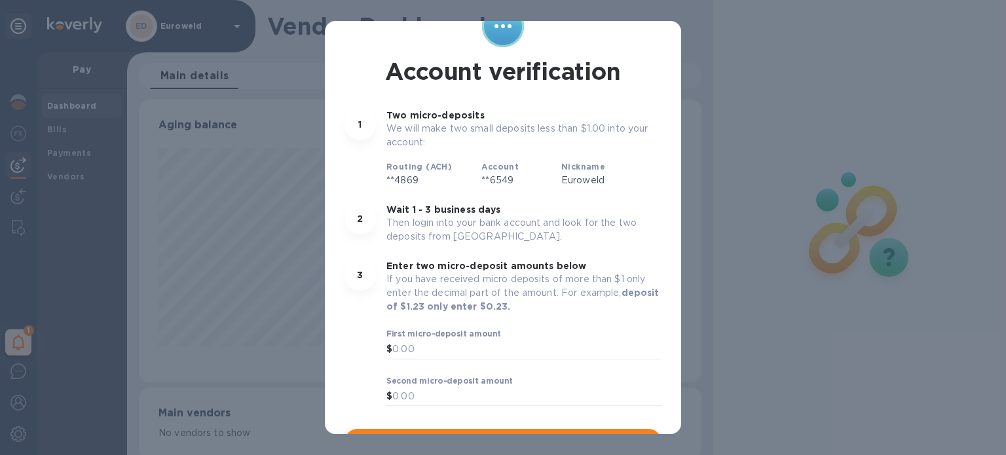
scroll to position [71, 0]
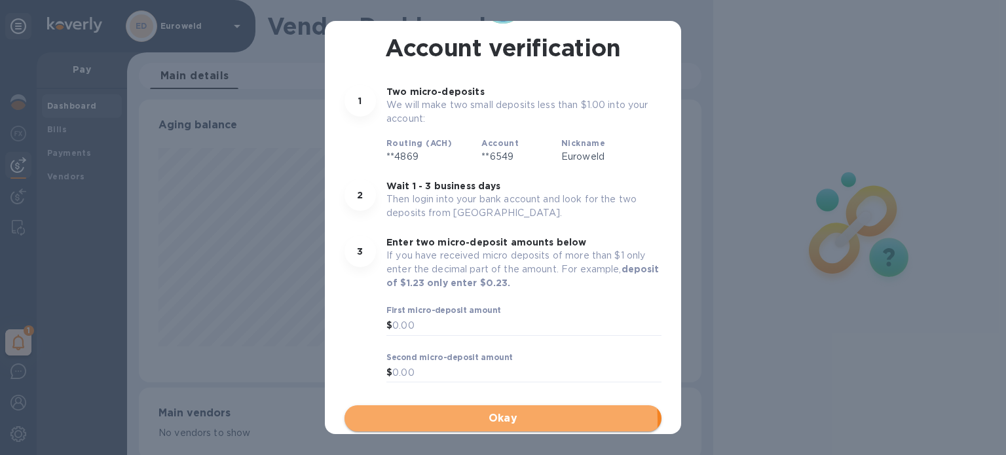
click at [500, 421] on span "Okay" at bounding box center [503, 419] width 296 height 16
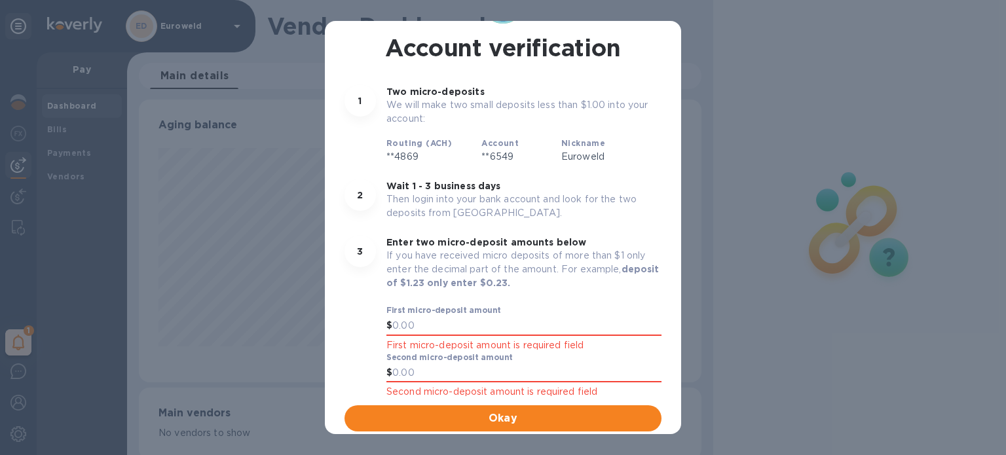
click at [762, 327] on div "Account verification 1 Two micro-deposits We will make two small deposits less …" at bounding box center [503, 227] width 1006 height 455
